Goal: Check status: Check status

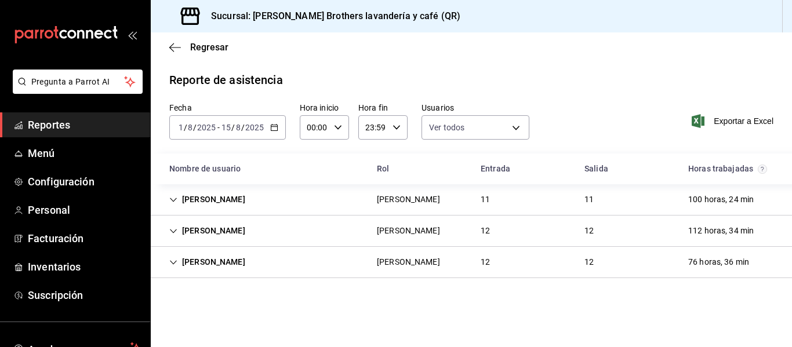
click at [414, 59] on div "Regresar" at bounding box center [471, 47] width 641 height 30
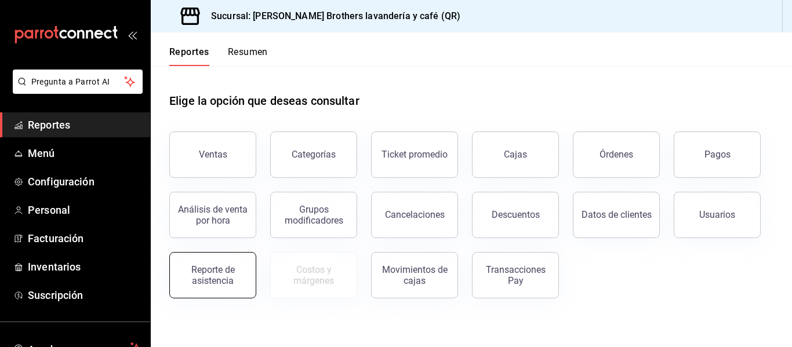
click at [196, 298] on div "Reporte de asistencia" at bounding box center [205, 268] width 101 height 60
click at [704, 157] on button "Pagos" at bounding box center [717, 155] width 87 height 46
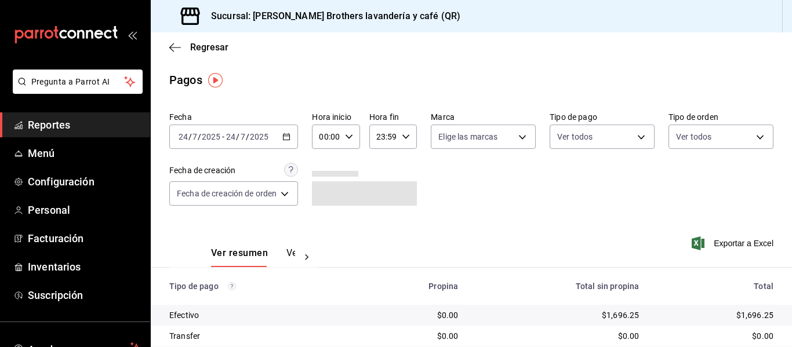
click at [291, 142] on div "[DATE] [DATE] - [DATE] [DATE]" at bounding box center [233, 137] width 129 height 24
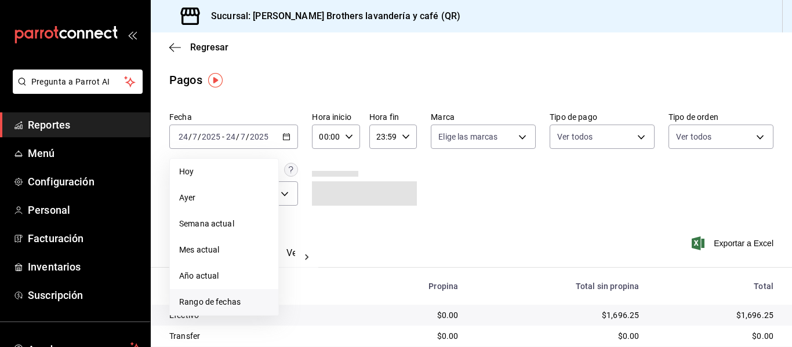
click at [220, 295] on li "Rango de fechas" at bounding box center [224, 302] width 108 height 26
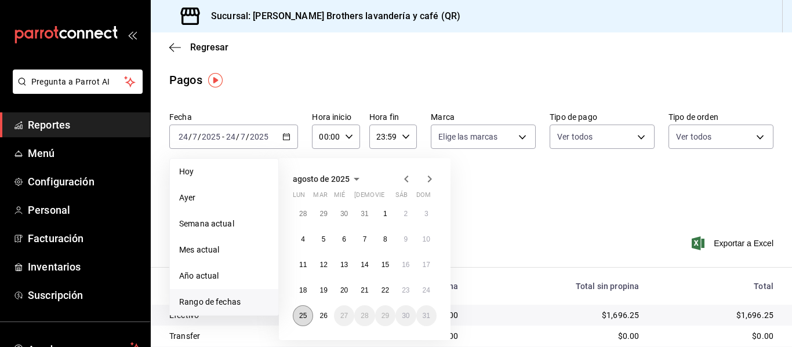
click at [297, 319] on button "25" at bounding box center [303, 316] width 20 height 21
